Goal: Information Seeking & Learning: Check status

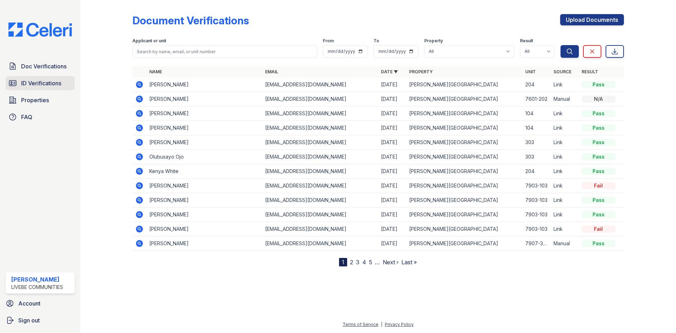
click at [39, 80] on span "ID Verifications" at bounding box center [41, 83] width 40 height 8
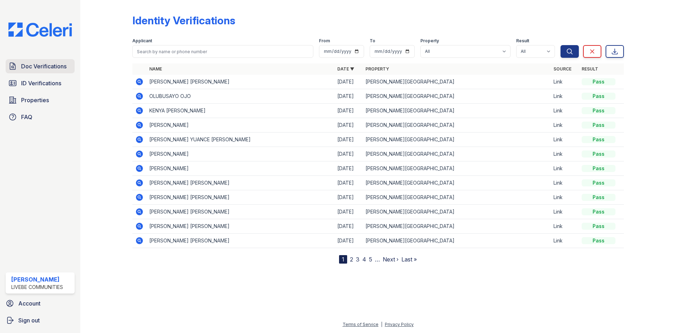
click at [43, 68] on span "Doc Verifications" at bounding box center [43, 66] width 45 height 8
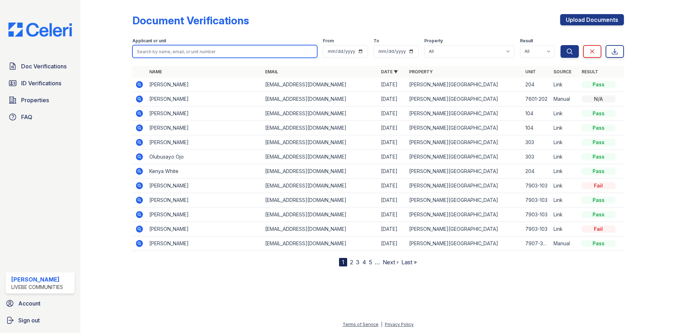
click at [164, 56] on input "search" at bounding box center [224, 51] width 185 height 13
type input "shadiya"
click at [561, 45] on button "Search" at bounding box center [570, 51] width 18 height 13
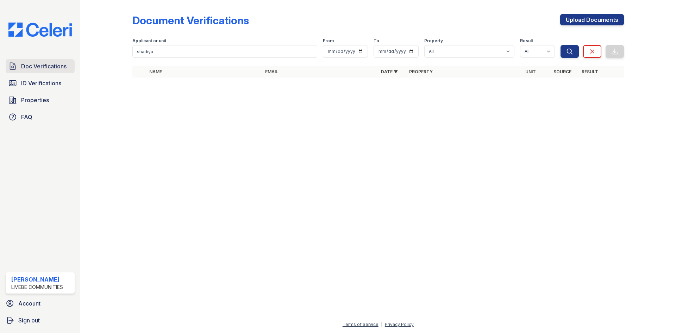
click at [42, 67] on span "Doc Verifications" at bounding box center [43, 66] width 45 height 8
